Goal: Find specific page/section: Find specific page/section

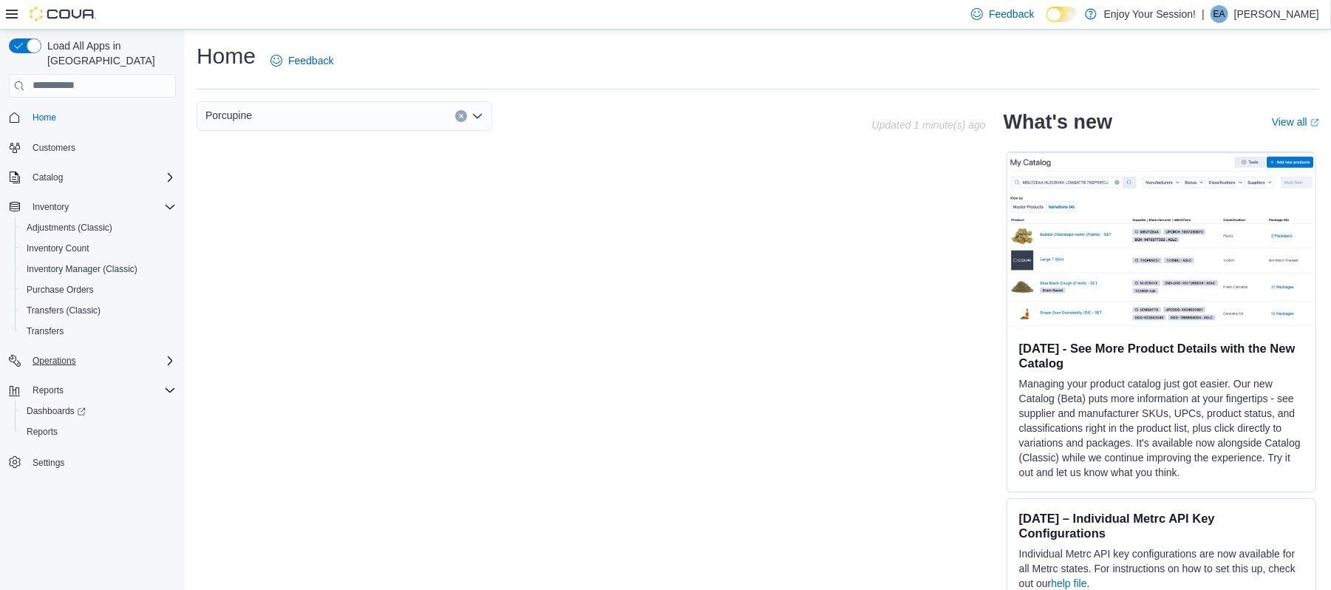
click at [102, 352] on div "Operations" at bounding box center [101, 361] width 149 height 18
click at [75, 376] on span "Cash Management" at bounding box center [64, 382] width 75 height 12
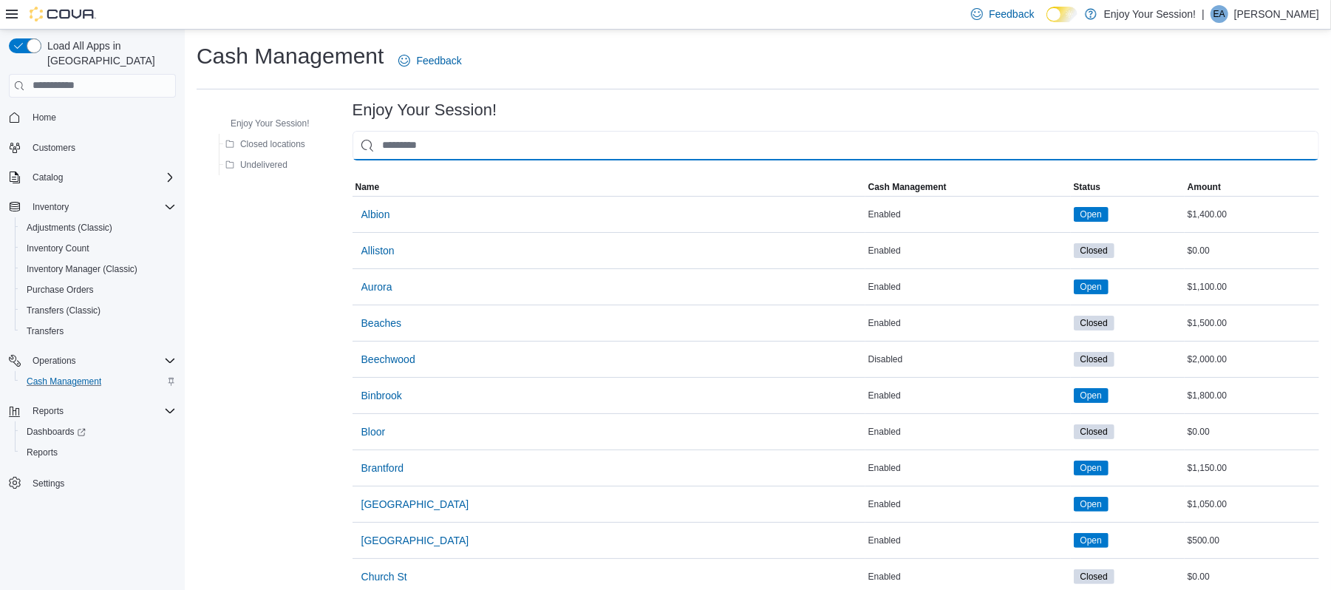
click at [438, 137] on input "This is a search bar. As you type, the results lower in the page will automatic…" at bounding box center [836, 146] width 967 height 30
